Goal: Information Seeking & Learning: Learn about a topic

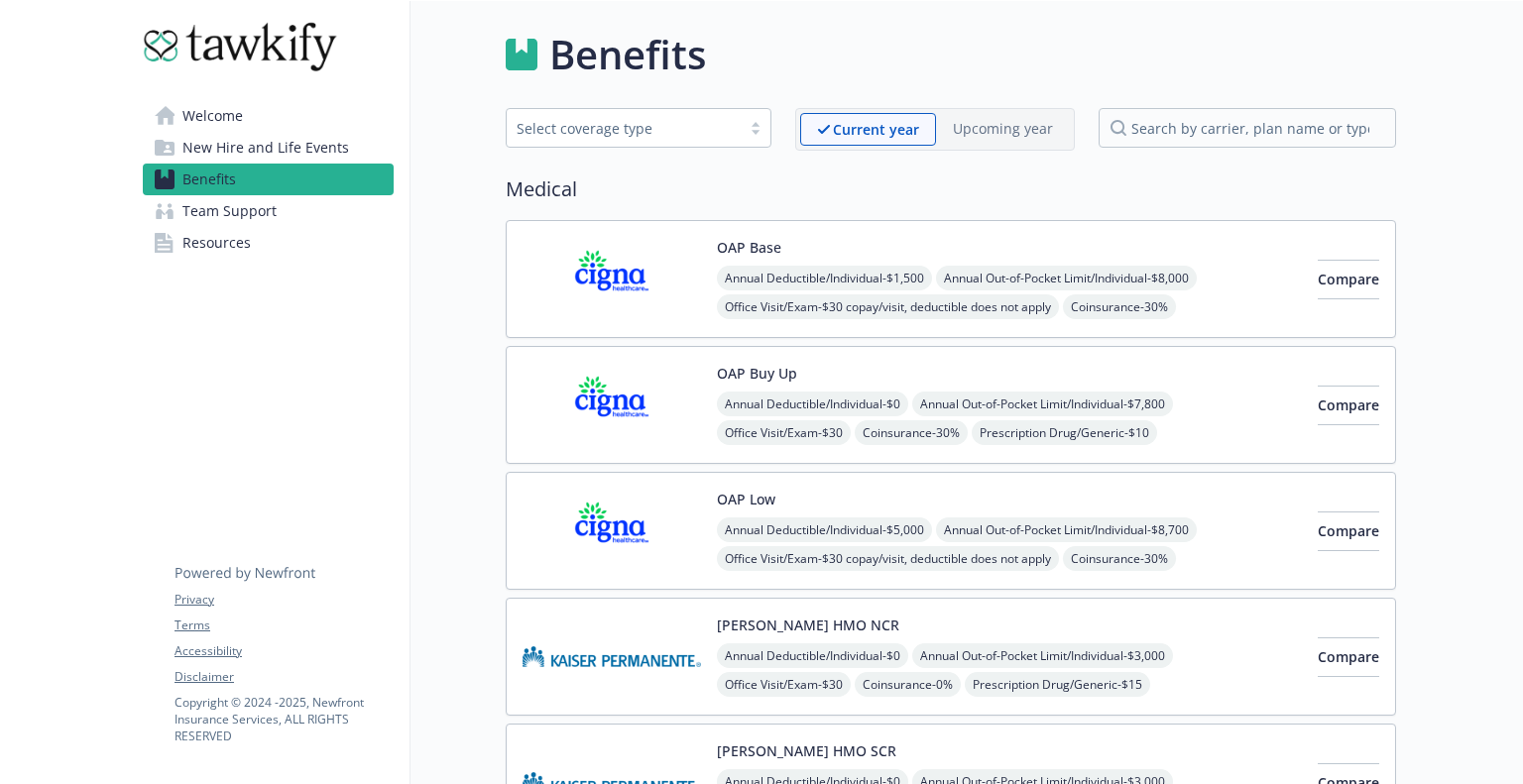
click at [241, 237] on span "Resources" at bounding box center [216, 243] width 69 height 32
click at [195, 180] on span "Benefits" at bounding box center [209, 180] width 54 height 32
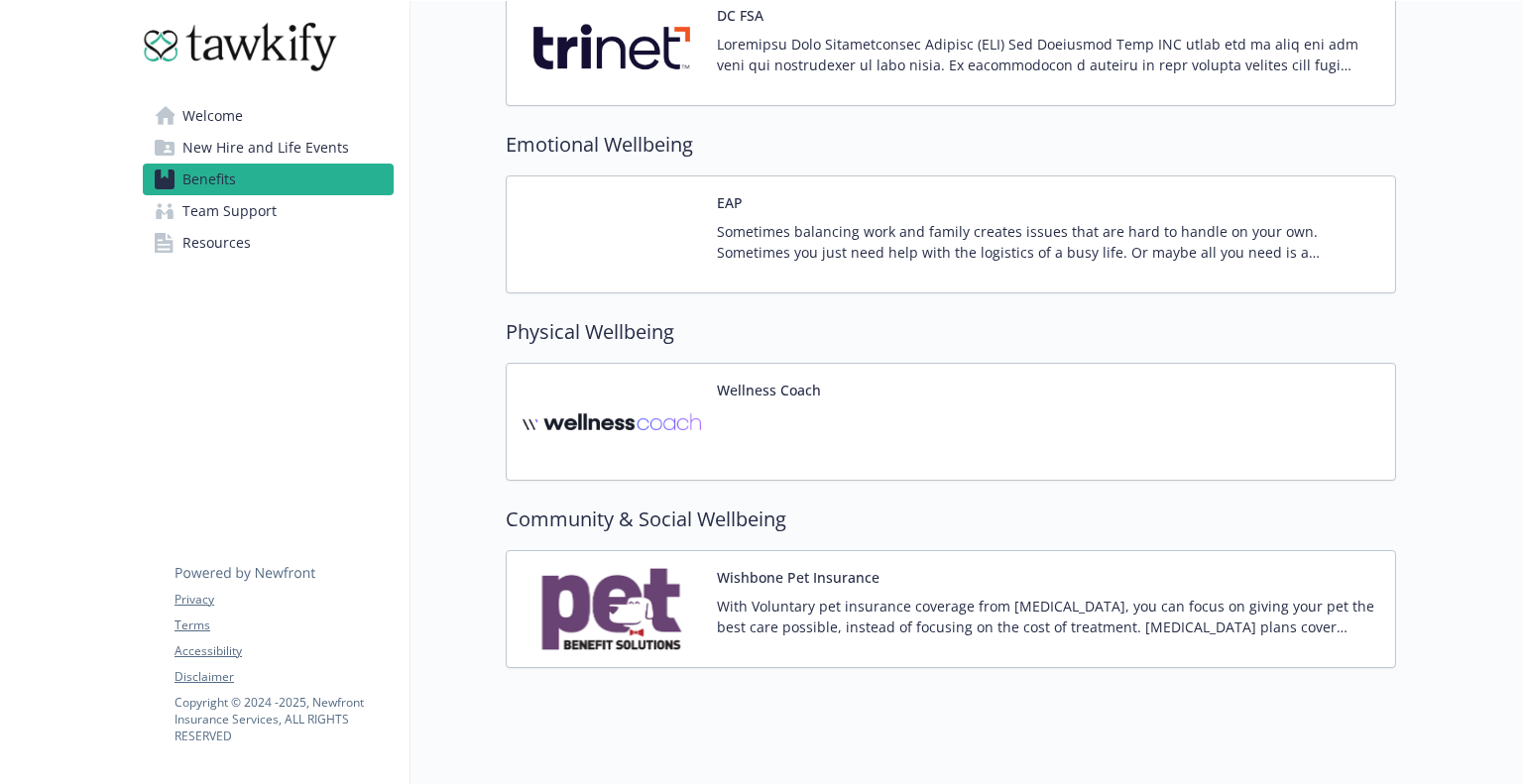
scroll to position [2585, 0]
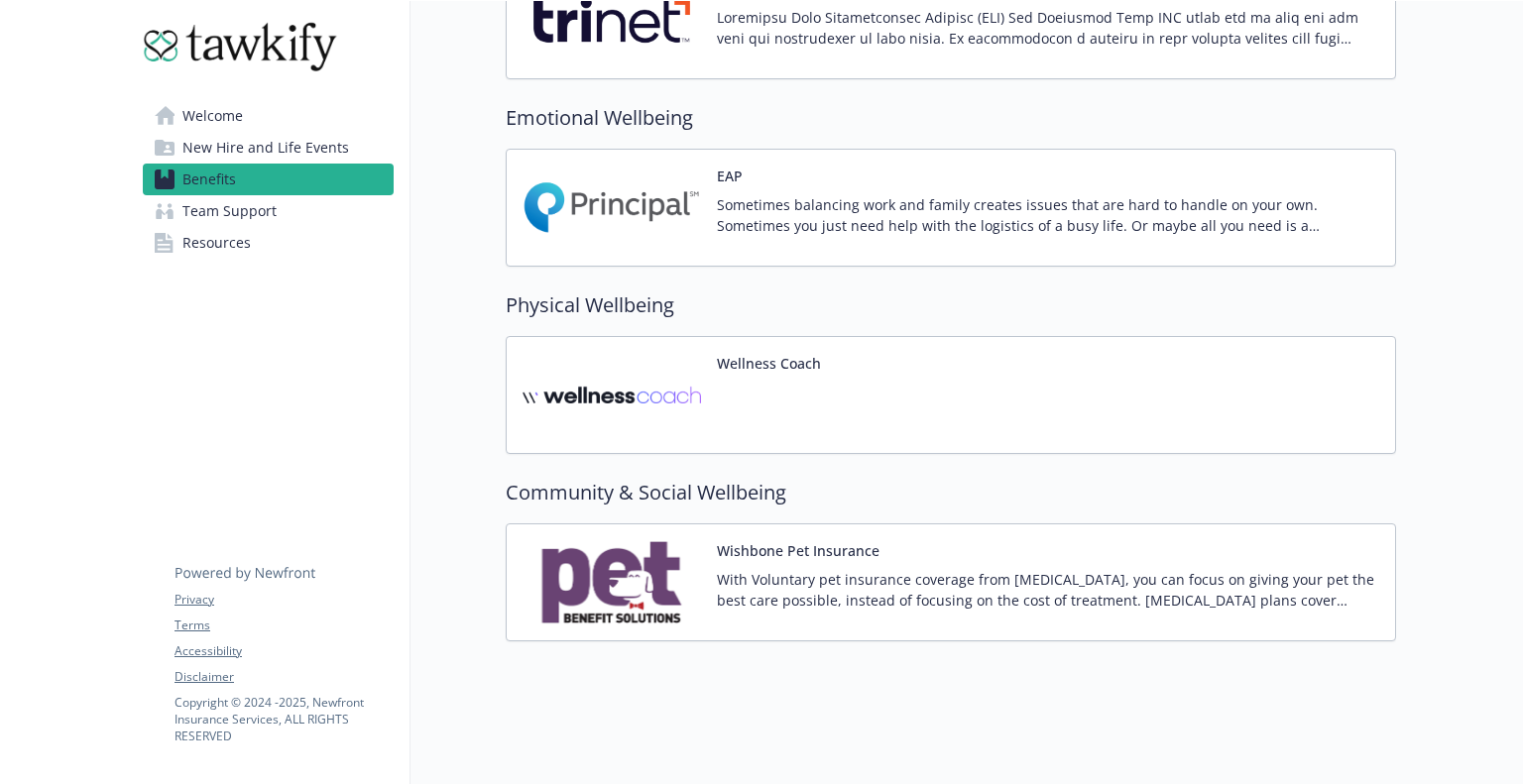
click at [762, 336] on div "Wellness Coach" at bounding box center [950, 395] width 891 height 118
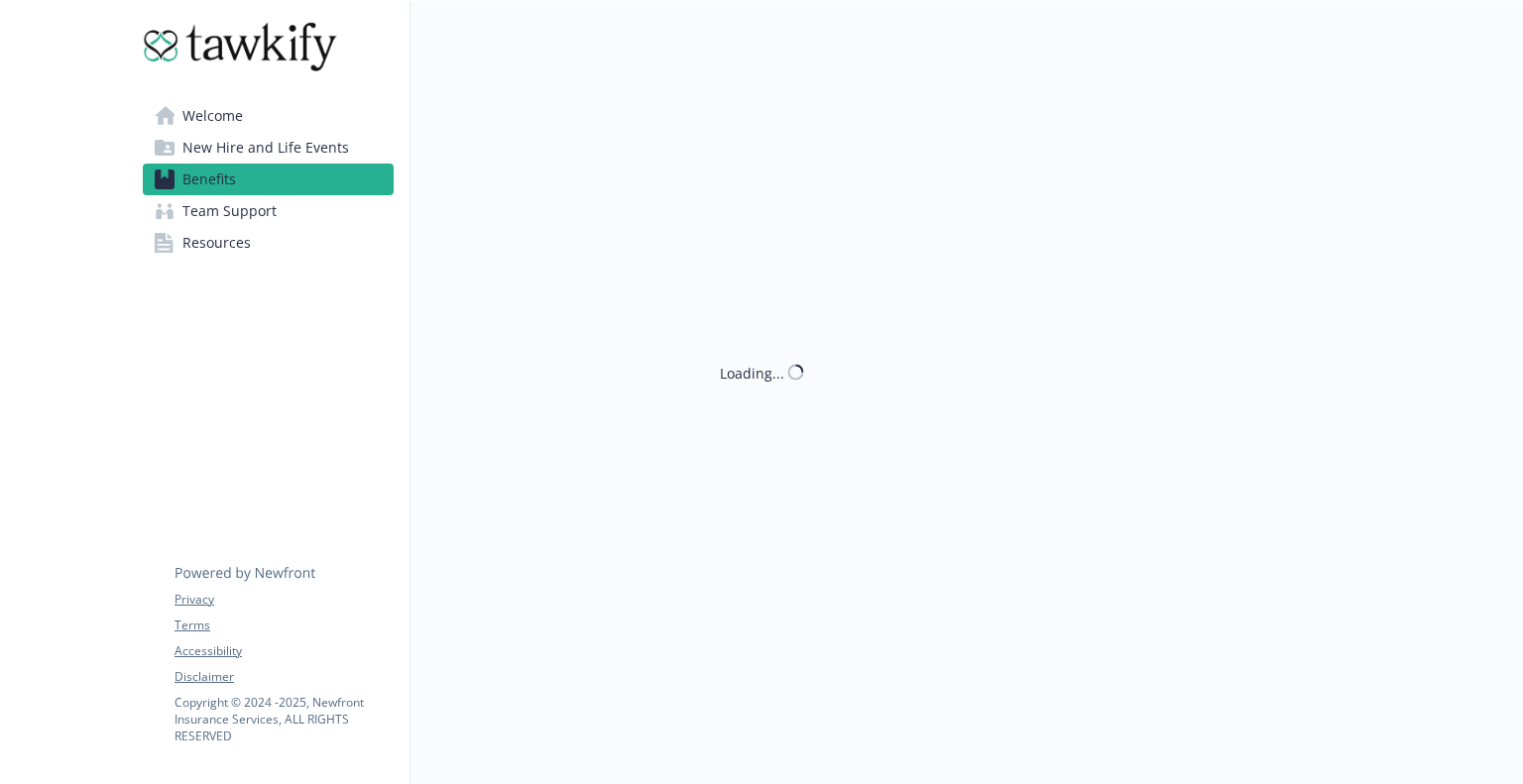
scroll to position [2585, 0]
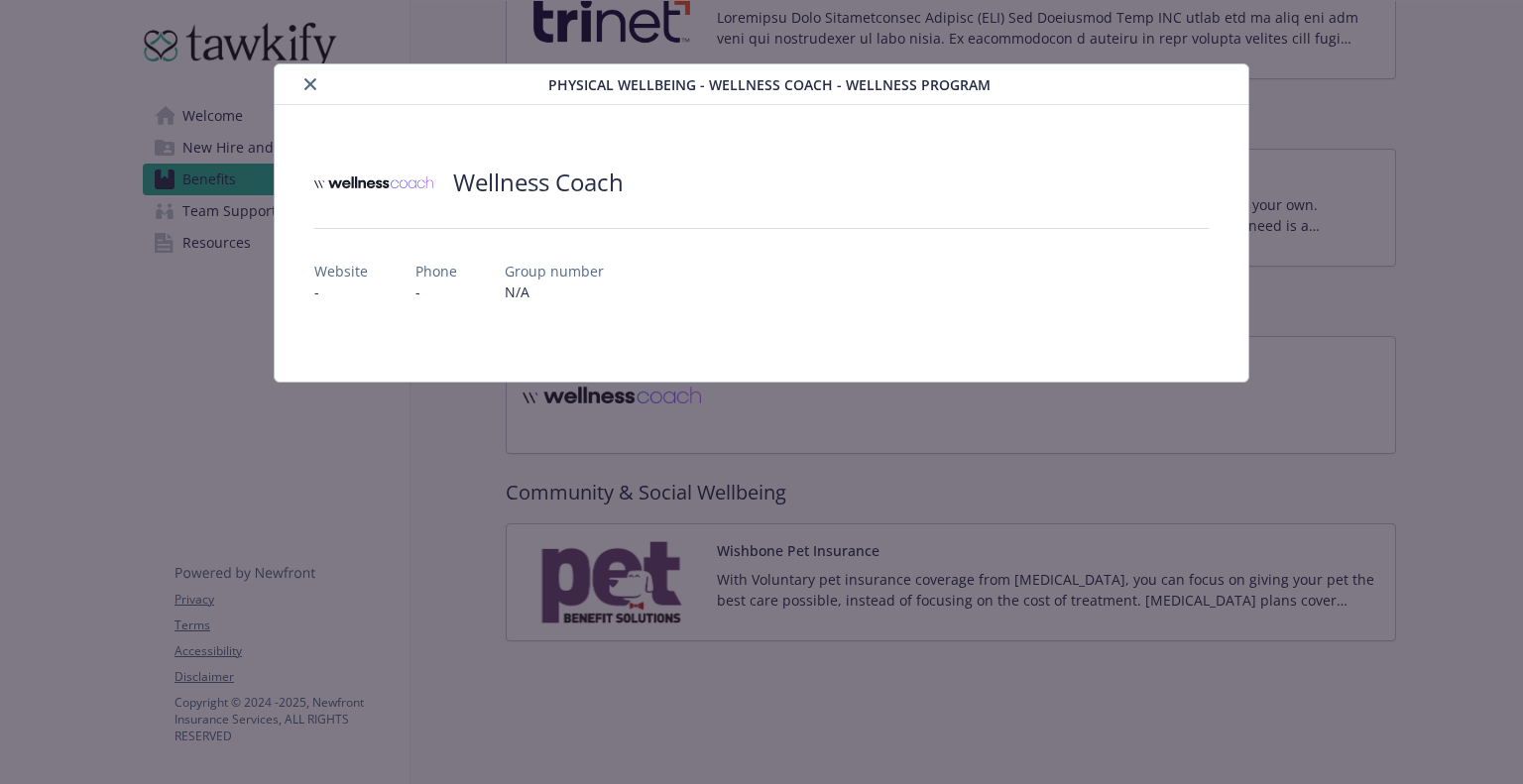
click at [311, 93] on button "close" at bounding box center [311, 84] width 24 height 24
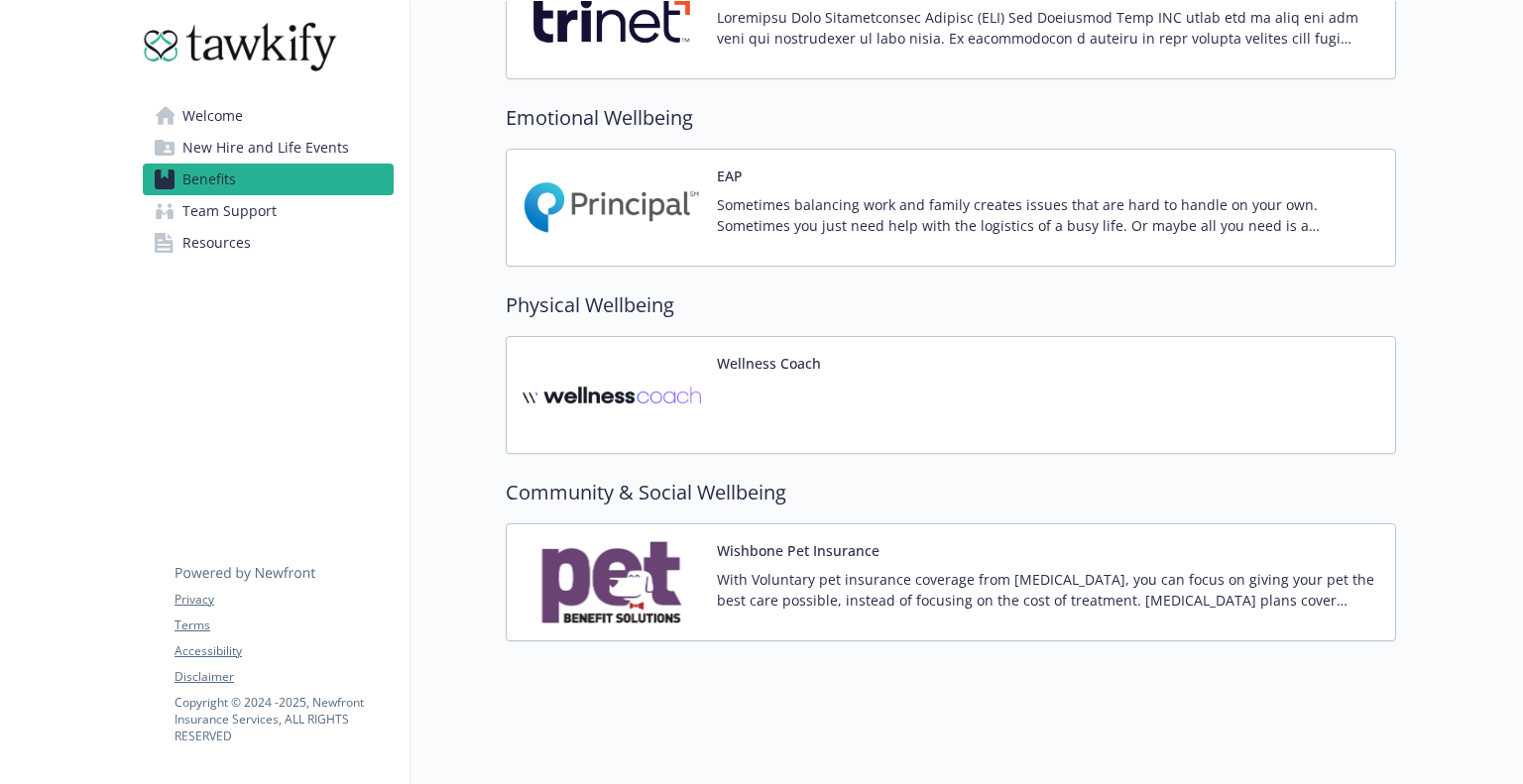
click at [598, 389] on img at bounding box center [612, 395] width 179 height 84
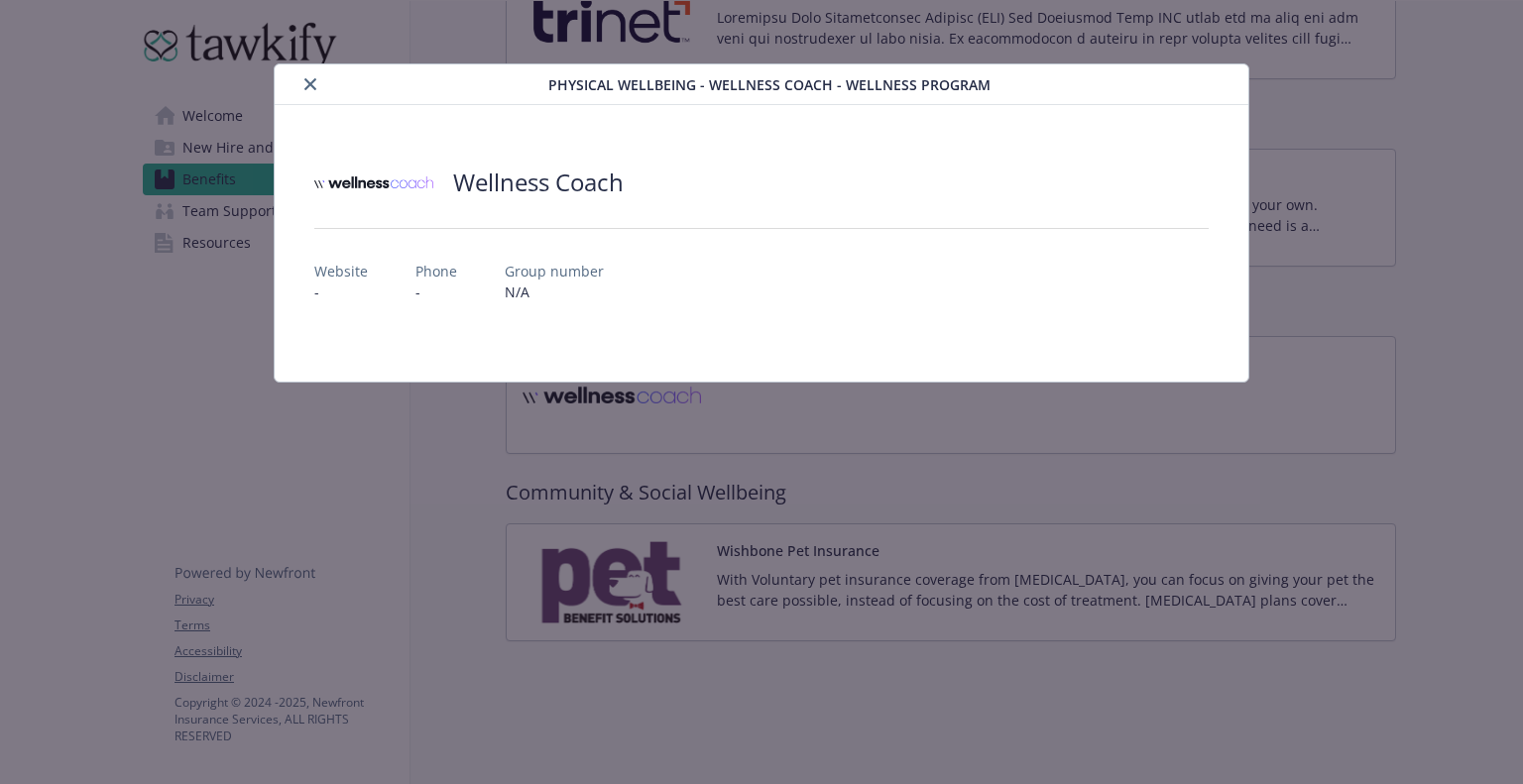
click at [310, 87] on icon "close" at bounding box center [311, 84] width 12 height 12
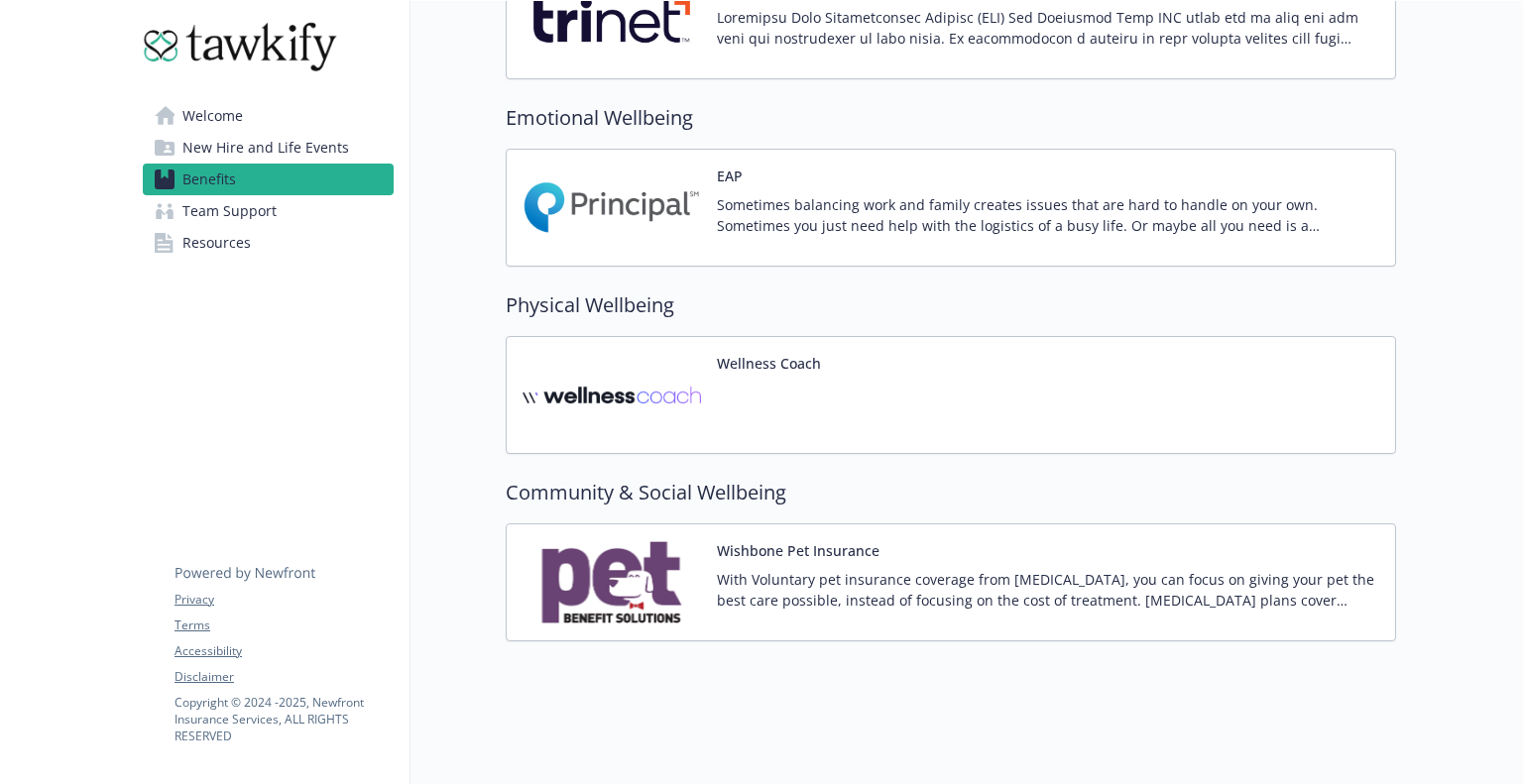
click at [574, 540] on img at bounding box center [612, 582] width 179 height 84
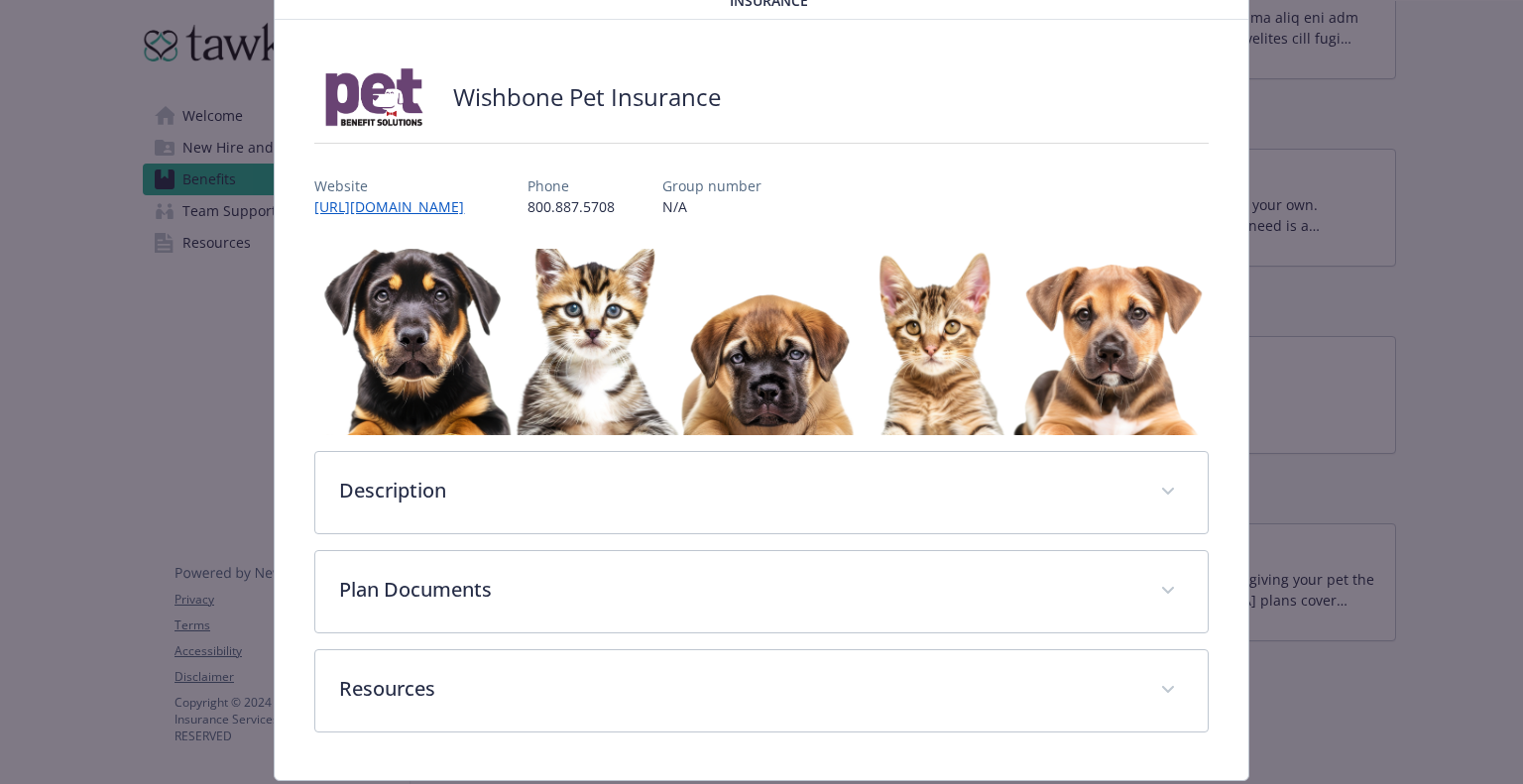
scroll to position [141, 0]
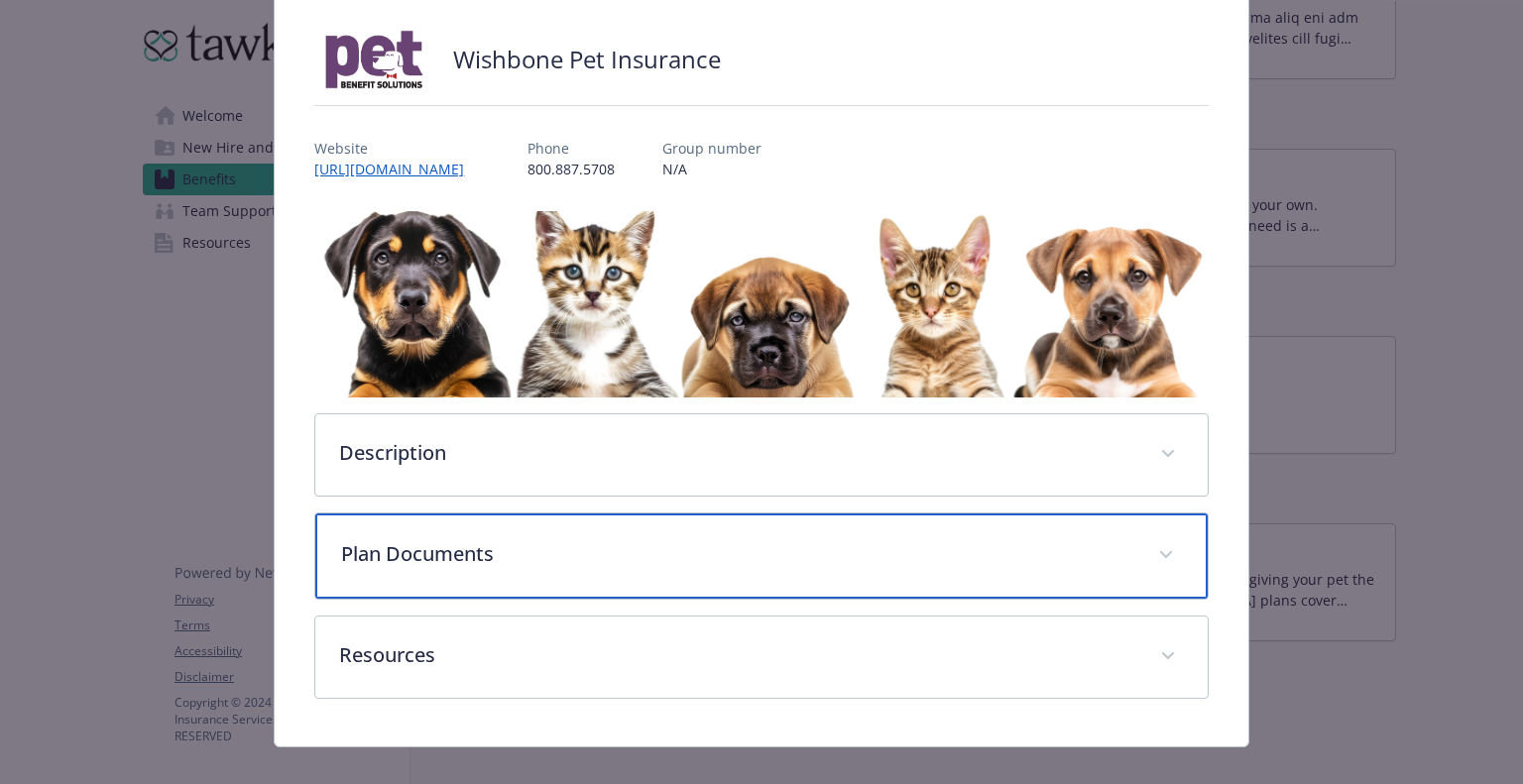
click at [968, 539] on p "Plan Documents" at bounding box center [738, 554] width 792 height 30
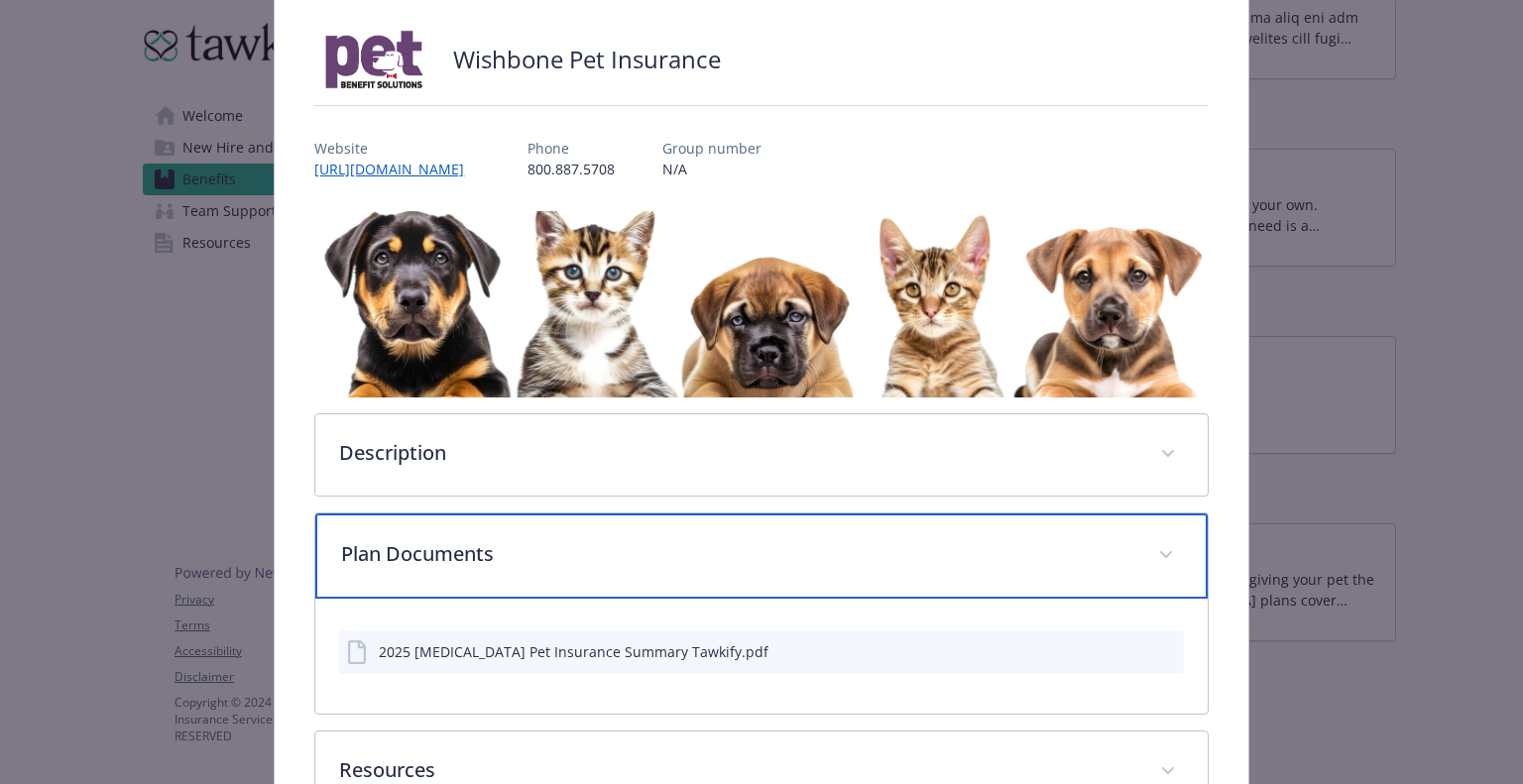
click at [658, 539] on p "Plan Documents" at bounding box center [738, 554] width 792 height 30
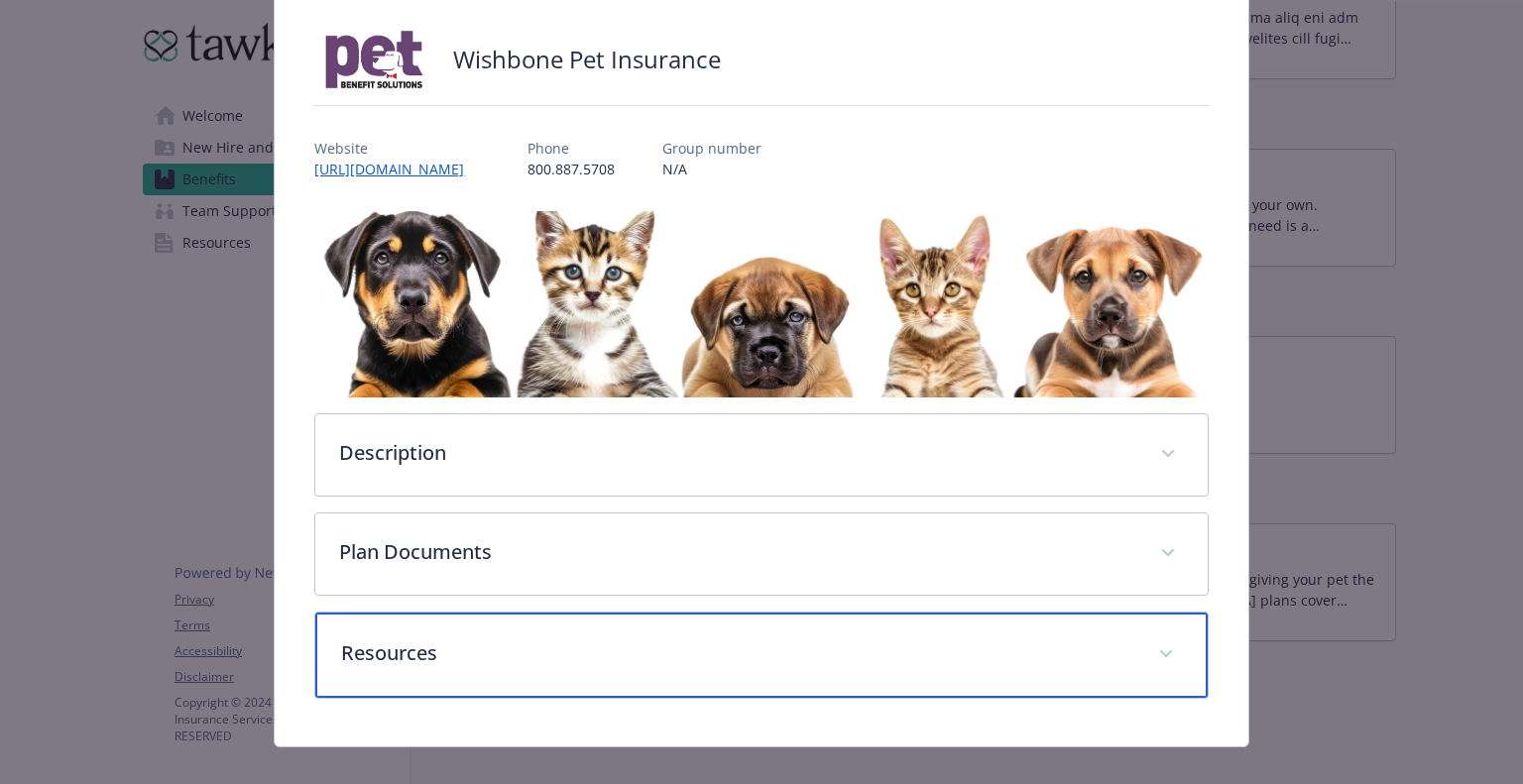
click at [738, 638] on p "Resources" at bounding box center [738, 653] width 792 height 30
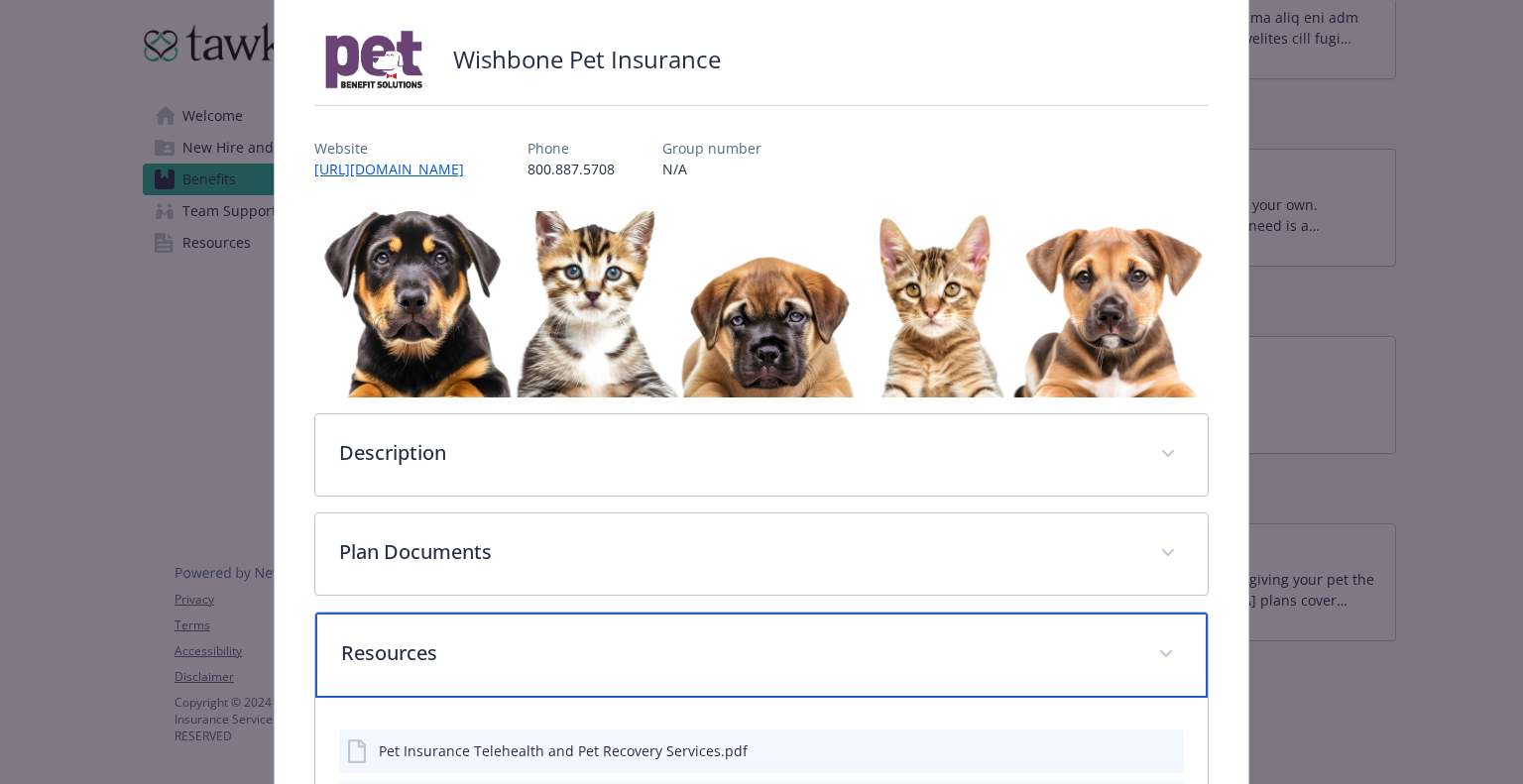
click at [738, 638] on p "Resources" at bounding box center [738, 653] width 792 height 30
